Goal: Transaction & Acquisition: Book appointment/travel/reservation

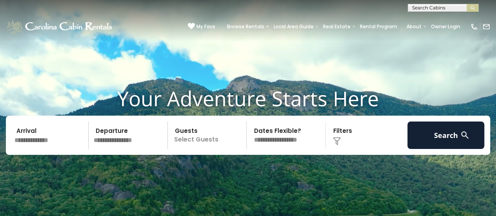
click at [34, 143] on input "text" at bounding box center [50, 134] width 77 height 27
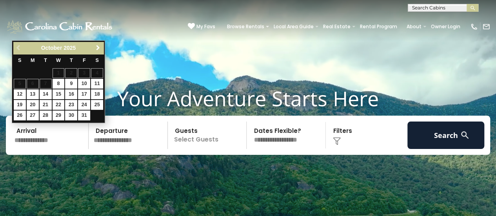
click at [100, 45] on span "Next" at bounding box center [98, 48] width 6 height 6
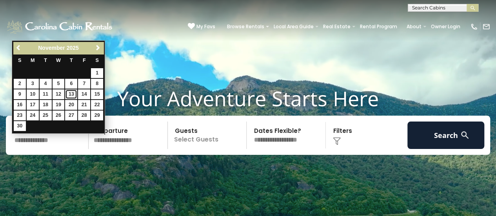
click at [70, 91] on link "13" at bounding box center [71, 94] width 12 height 10
type input "********"
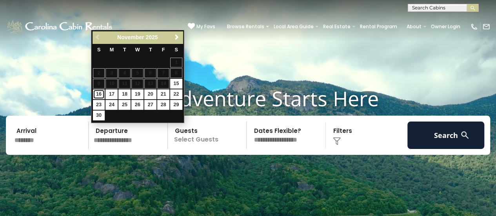
click at [100, 94] on link "16" at bounding box center [99, 94] width 12 height 10
type input "********"
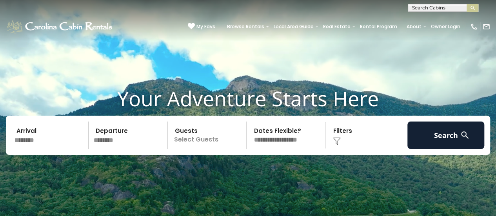
click at [207, 141] on p "Select Guests" at bounding box center [208, 134] width 76 height 27
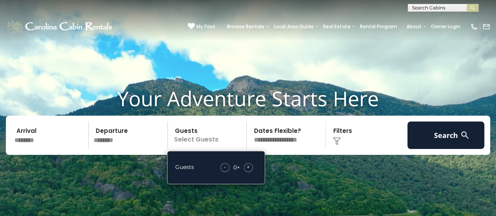
click at [248, 167] on span "+" at bounding box center [247, 167] width 3 height 8
click at [289, 141] on select "**********" at bounding box center [287, 134] width 76 height 27
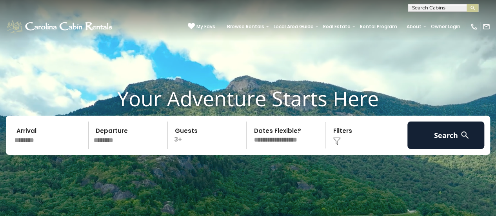
click at [330, 147] on div "Click to Choose" at bounding box center [366, 134] width 77 height 27
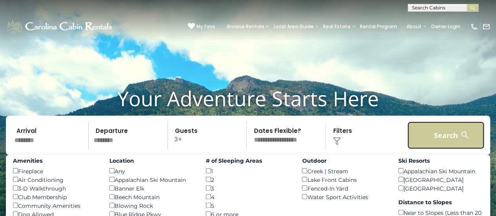
click at [437, 136] on button "Search" at bounding box center [445, 134] width 77 height 27
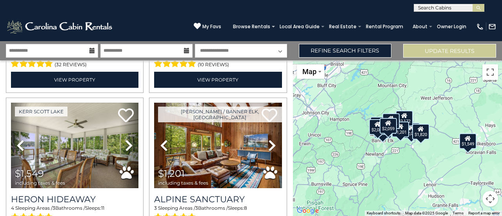
scroll to position [448, 0]
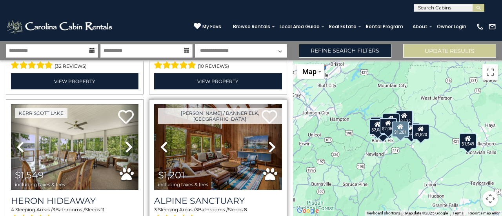
click at [268, 146] on icon at bounding box center [272, 147] width 8 height 13
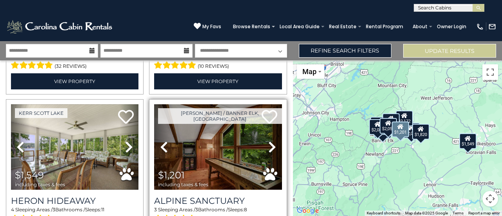
click at [268, 146] on icon at bounding box center [272, 147] width 8 height 13
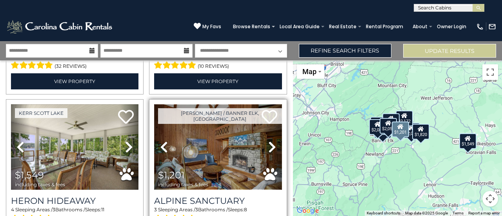
click at [187, 139] on img at bounding box center [217, 146] width 127 height 85
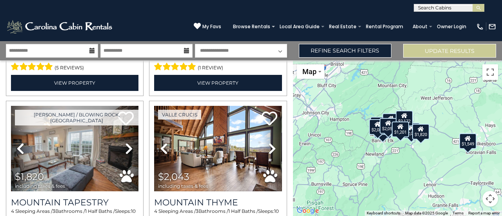
scroll to position [602, 0]
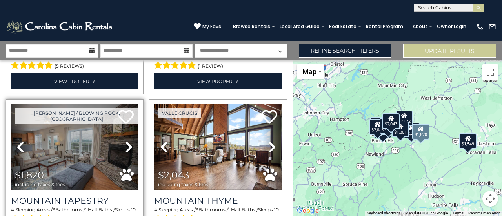
click at [126, 141] on icon at bounding box center [129, 147] width 8 height 13
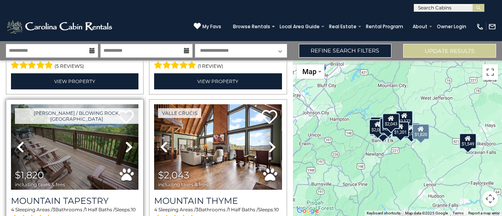
click at [126, 141] on icon at bounding box center [129, 147] width 8 height 13
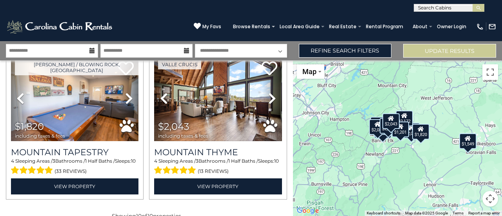
scroll to position [658, 0]
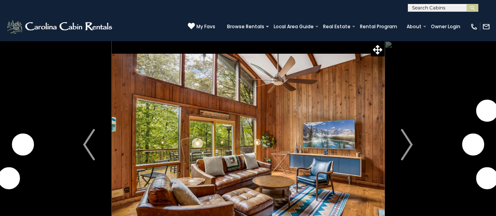
click at [404, 140] on img "Next" at bounding box center [407, 144] width 12 height 31
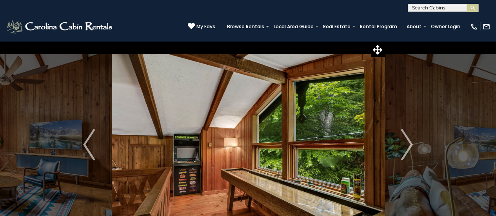
click at [404, 140] on img "Next" at bounding box center [407, 144] width 12 height 31
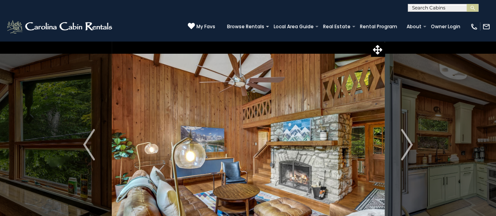
click at [404, 140] on img "Next" at bounding box center [407, 144] width 12 height 31
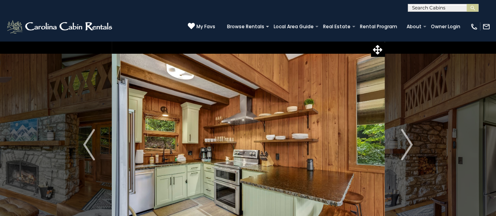
click at [404, 140] on img "Next" at bounding box center [407, 144] width 12 height 31
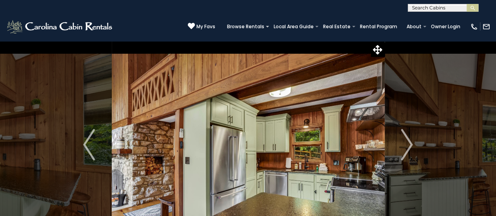
click at [404, 140] on img "Next" at bounding box center [407, 144] width 12 height 31
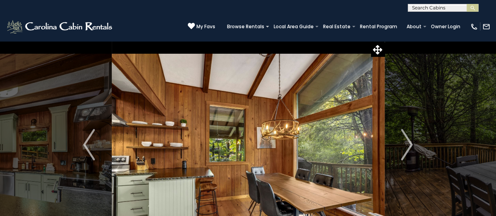
click at [404, 140] on img "Next" at bounding box center [407, 144] width 12 height 31
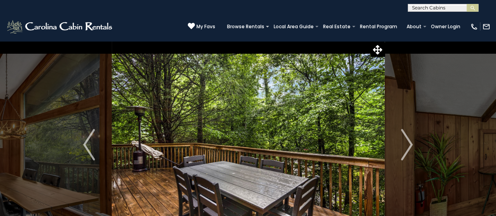
click at [404, 140] on img "Next" at bounding box center [407, 144] width 12 height 31
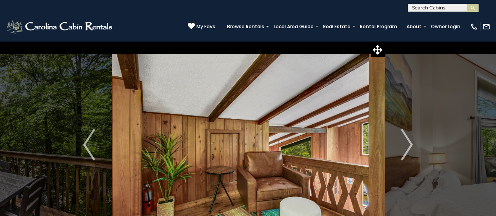
click at [404, 140] on img "Next" at bounding box center [407, 144] width 12 height 31
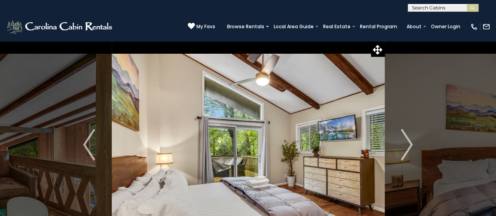
click at [404, 140] on img "Next" at bounding box center [407, 144] width 12 height 31
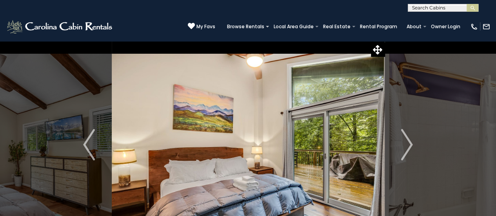
click at [404, 140] on img "Next" at bounding box center [407, 144] width 12 height 31
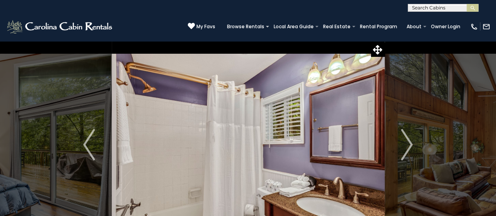
click at [404, 140] on img "Next" at bounding box center [407, 144] width 12 height 31
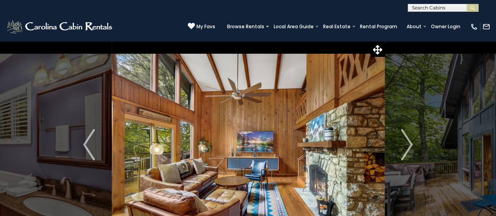
click at [404, 140] on img "Next" at bounding box center [407, 144] width 12 height 31
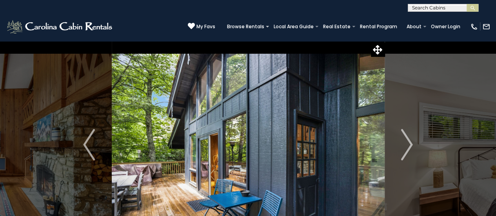
click at [404, 140] on img "Next" at bounding box center [407, 144] width 12 height 31
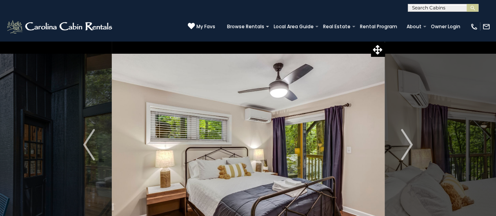
click at [404, 140] on img "Next" at bounding box center [407, 144] width 12 height 31
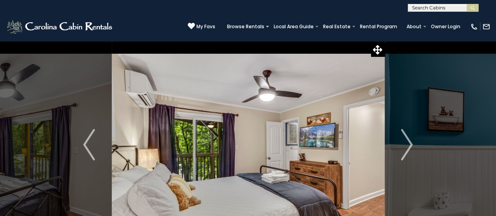
click at [404, 140] on img "Next" at bounding box center [407, 144] width 12 height 31
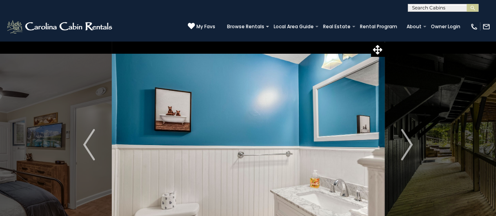
click at [404, 140] on img "Next" at bounding box center [407, 144] width 12 height 31
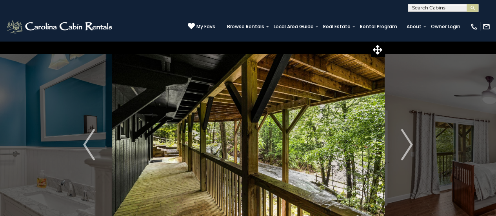
click at [404, 140] on img "Next" at bounding box center [407, 144] width 12 height 31
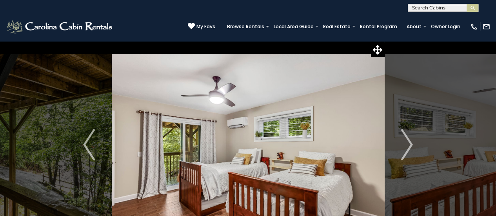
click at [404, 140] on img "Next" at bounding box center [407, 144] width 12 height 31
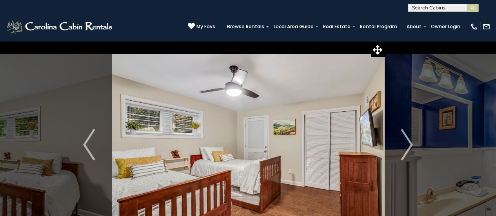
click at [404, 140] on img "Next" at bounding box center [407, 144] width 12 height 31
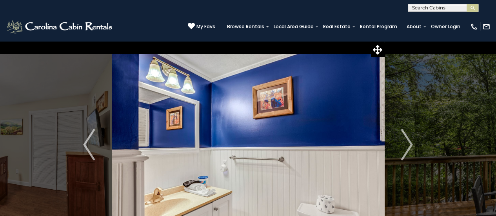
click at [404, 140] on img "Next" at bounding box center [407, 144] width 12 height 31
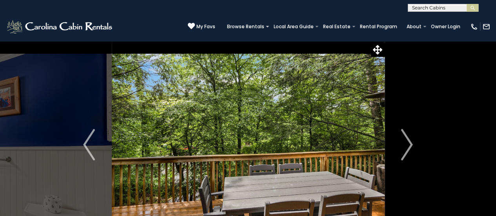
click at [404, 140] on img "Next" at bounding box center [407, 144] width 12 height 31
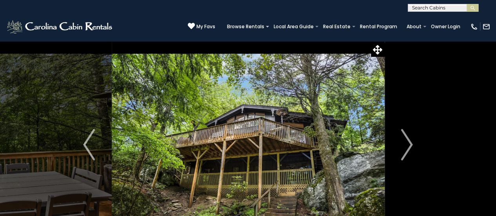
click at [404, 140] on img "Next" at bounding box center [407, 144] width 12 height 31
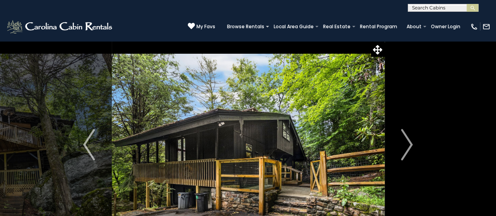
click at [404, 140] on img "Next" at bounding box center [407, 144] width 12 height 31
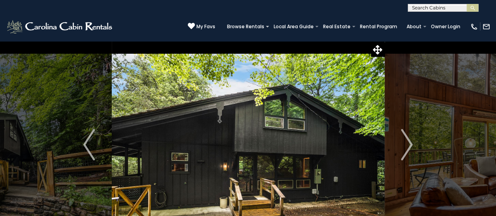
click at [404, 140] on img "Next" at bounding box center [407, 144] width 12 height 31
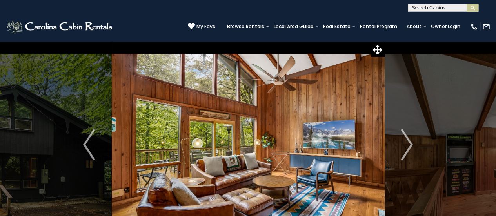
click at [404, 140] on img "Next" at bounding box center [407, 144] width 12 height 31
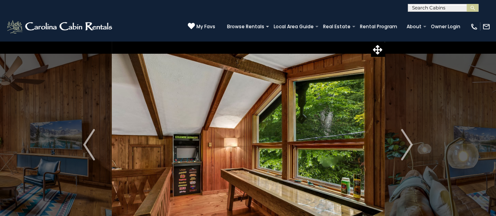
click at [404, 140] on img "Next" at bounding box center [407, 144] width 12 height 31
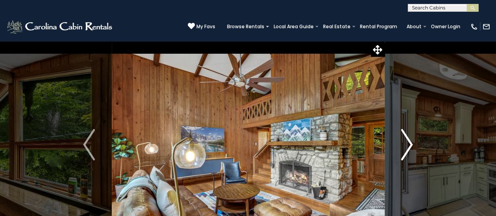
drag, startPoint x: 0, startPoint y: 0, endPoint x: 401, endPoint y: 143, distance: 425.9
click at [401, 143] on img "Next" at bounding box center [407, 144] width 12 height 31
